Goal: Task Accomplishment & Management: Manage account settings

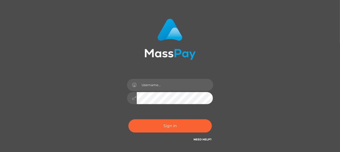
scroll to position [27, 0]
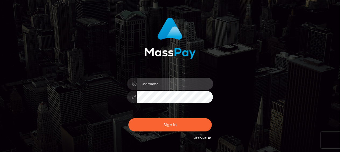
click at [155, 86] on input "text" at bounding box center [175, 84] width 77 height 12
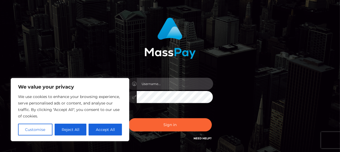
type input "[EMAIL_ADDRESS][DOMAIN_NAME]"
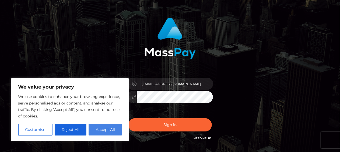
click at [105, 130] on button "Accept All" at bounding box center [105, 129] width 33 height 12
checkbox input "true"
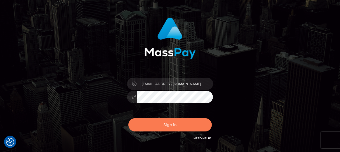
click at [171, 123] on button "Sign in" at bounding box center [171, 124] width 84 height 13
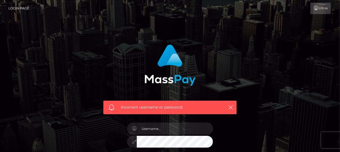
scroll to position [81, 0]
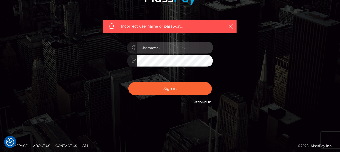
click at [164, 49] on input "text" at bounding box center [175, 47] width 77 height 12
click at [166, 47] on input "1986-04-30" at bounding box center [175, 47] width 77 height 12
type input "1"
type input "[EMAIL_ADDRESS][DOMAIN_NAME]"
click at [129, 82] on button "Sign in" at bounding box center [171, 88] width 84 height 13
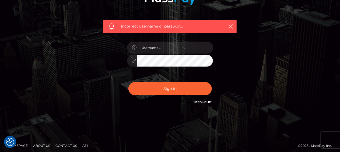
scroll to position [81, 0]
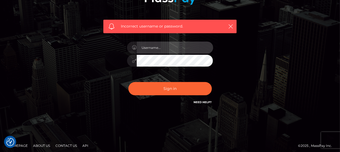
click at [147, 49] on input "text" at bounding box center [175, 47] width 77 height 12
type input "B"
type input "[EMAIL_ADDRESS][DOMAIN_NAME]"
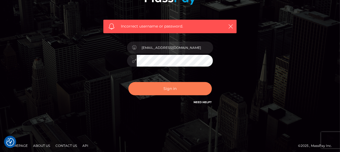
click at [172, 86] on button "Sign in" at bounding box center [171, 88] width 84 height 13
